Goal: Task Accomplishment & Management: Manage account settings

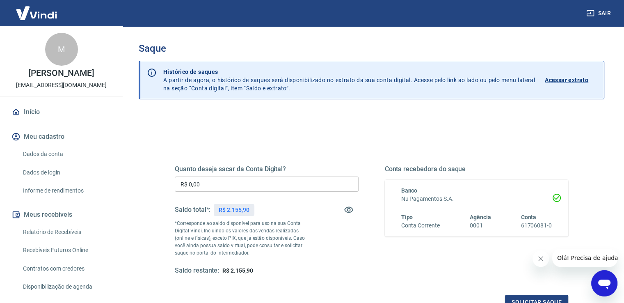
click at [234, 189] on input "R$ 0,00" at bounding box center [267, 183] width 184 height 15
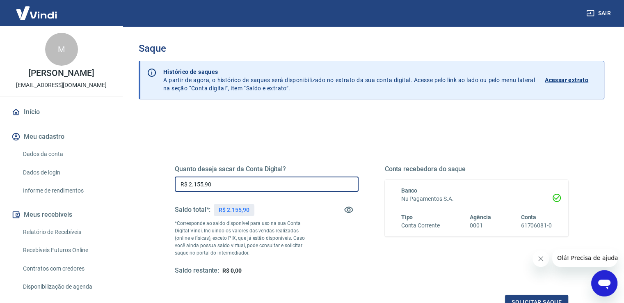
scroll to position [41, 0]
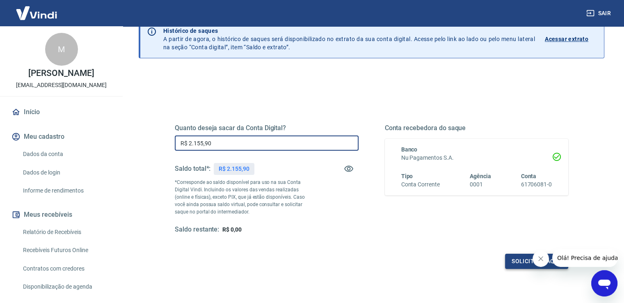
type input "R$ 2.155,90"
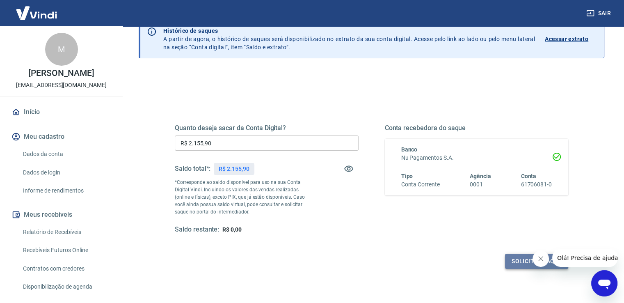
click at [513, 267] on button "Solicitar saque" at bounding box center [536, 260] width 63 height 15
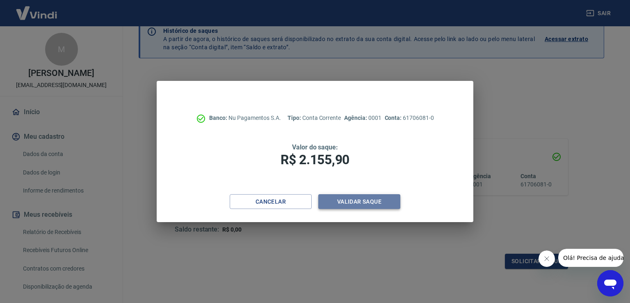
click at [369, 200] on button "Validar saque" at bounding box center [359, 201] width 82 height 15
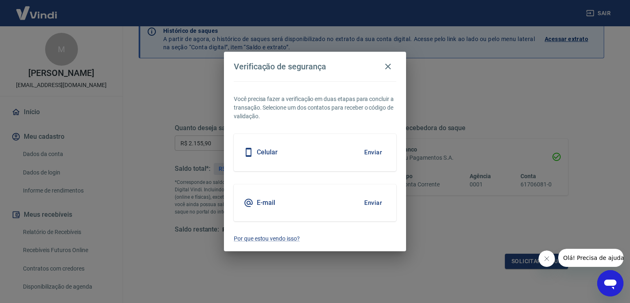
click at [369, 200] on button "Enviar" at bounding box center [373, 202] width 27 height 17
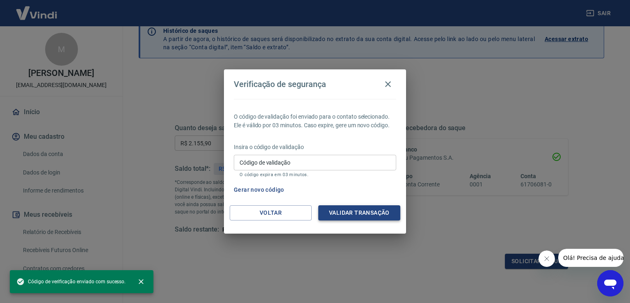
click at [377, 212] on button "Validar transação" at bounding box center [359, 212] width 82 height 15
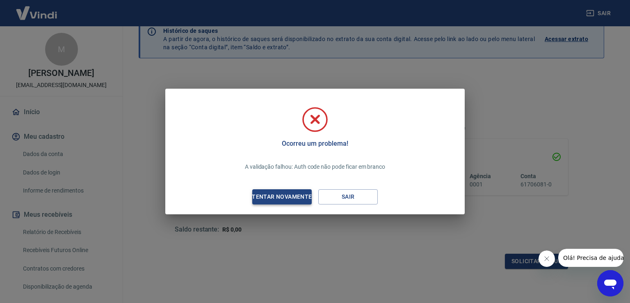
click at [310, 198] on div "Tentar novamente" at bounding box center [282, 197] width 80 height 10
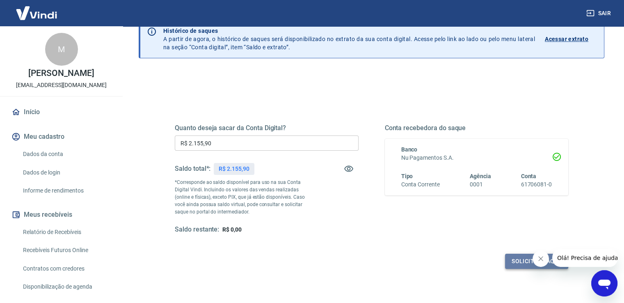
click at [510, 266] on button "Solicitar saque" at bounding box center [536, 260] width 63 height 15
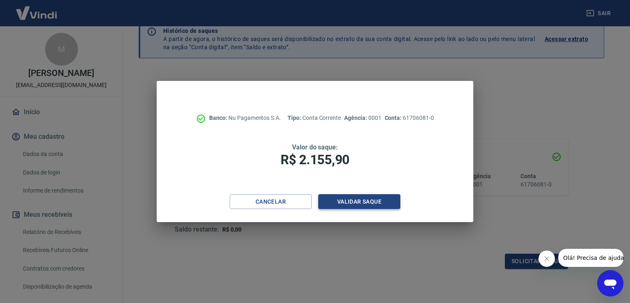
click at [331, 199] on button "Validar saque" at bounding box center [359, 201] width 82 height 15
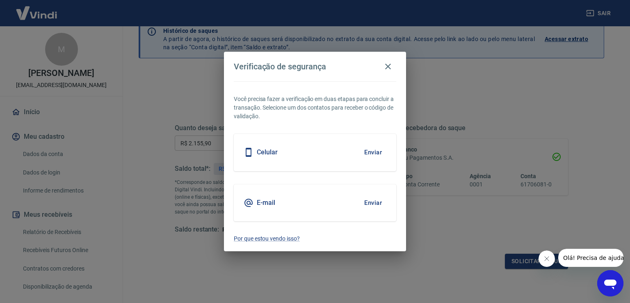
click at [377, 198] on button "Enviar" at bounding box center [373, 202] width 27 height 17
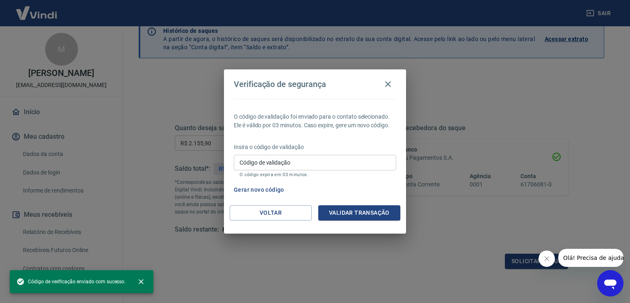
click at [338, 167] on input "Código de validação" at bounding box center [315, 162] width 162 height 15
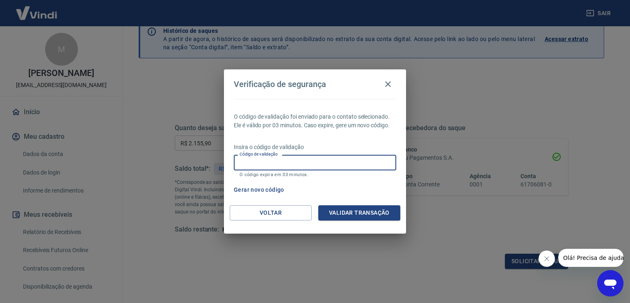
paste input "312550"
type input "312550"
click at [390, 214] on button "Validar transação" at bounding box center [359, 212] width 82 height 15
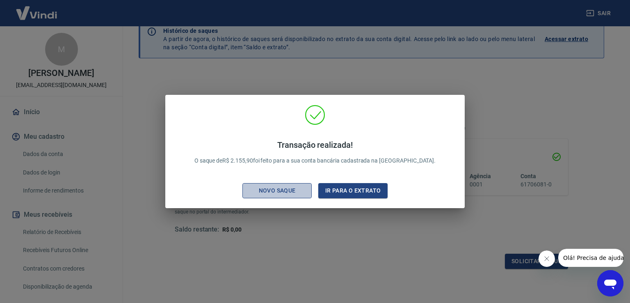
click at [299, 191] on div "Novo saque" at bounding box center [277, 190] width 57 height 10
